Goal: Information Seeking & Learning: Compare options

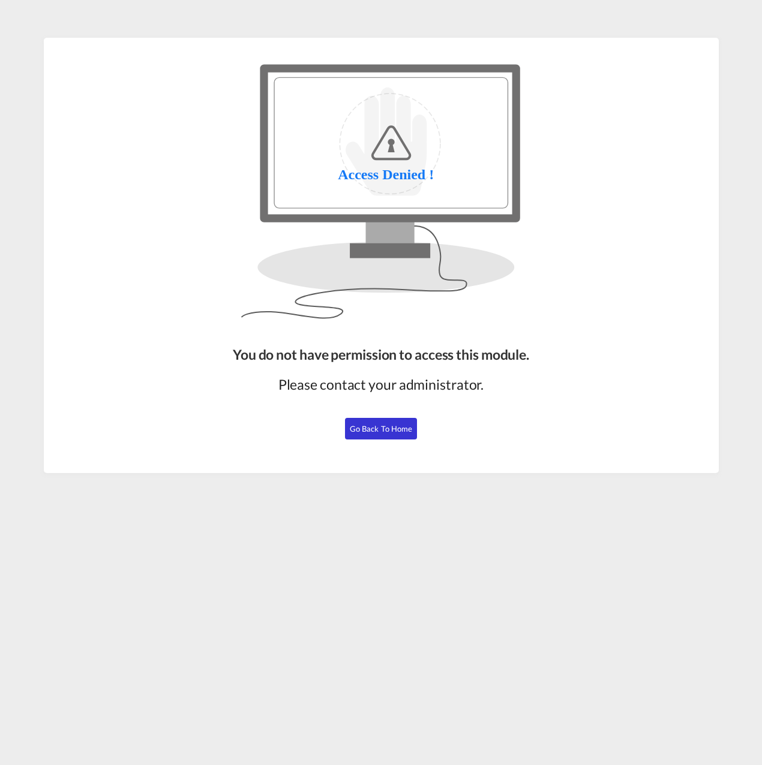
click at [401, 434] on button "Go Back to Home" at bounding box center [381, 429] width 72 height 22
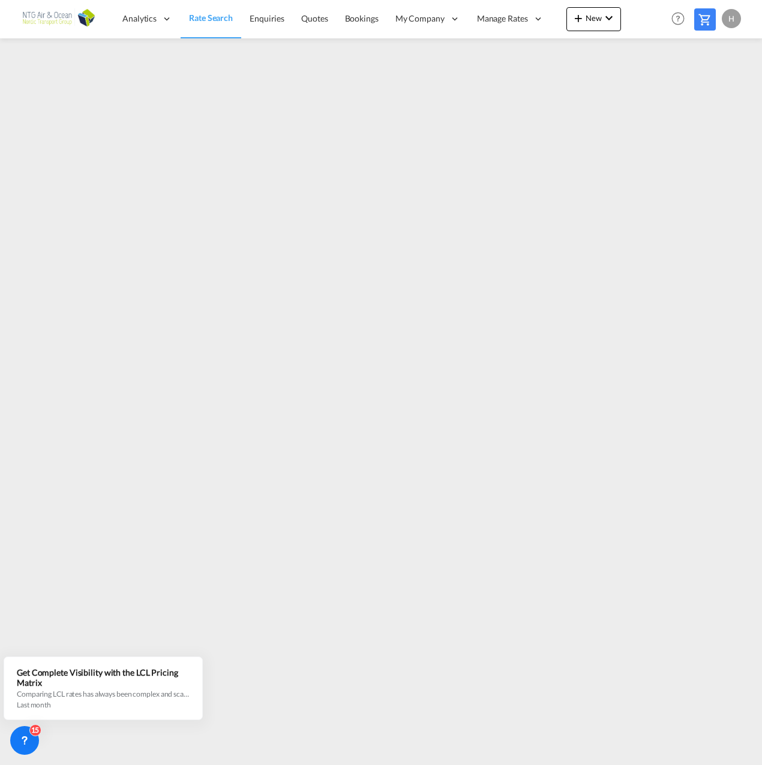
click at [226, 26] on link "Rate Search" at bounding box center [210, 18] width 61 height 39
